Goal: Task Accomplishment & Management: Use online tool/utility

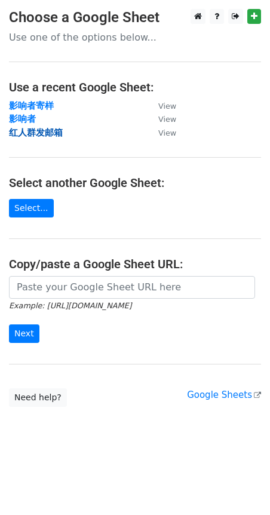
click at [43, 133] on strong "红人群发邮箱" at bounding box center [36, 132] width 54 height 11
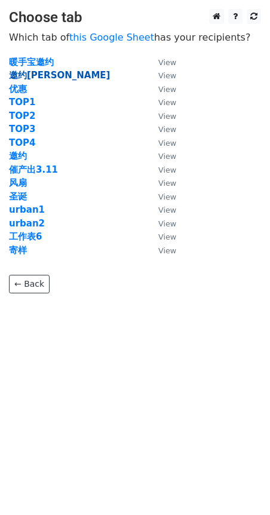
click at [31, 77] on strong "邀约[PERSON_NAME]" at bounding box center [59, 75] width 101 height 11
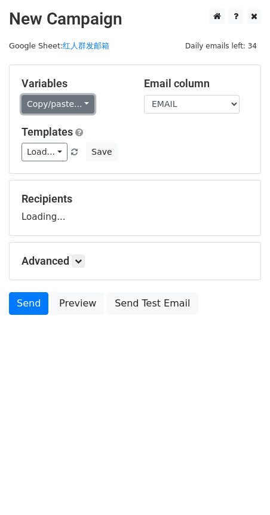
click at [82, 102] on link "Copy/paste..." at bounding box center [58, 104] width 73 height 19
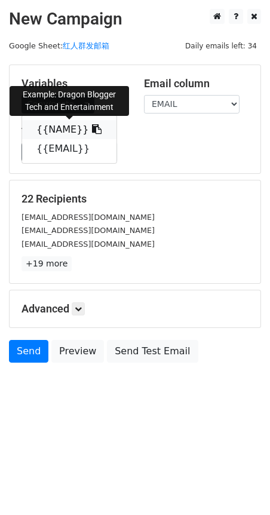
click at [92, 130] on icon at bounding box center [97, 129] width 10 height 10
